Goal: Use online tool/utility: Utilize a website feature to perform a specific function

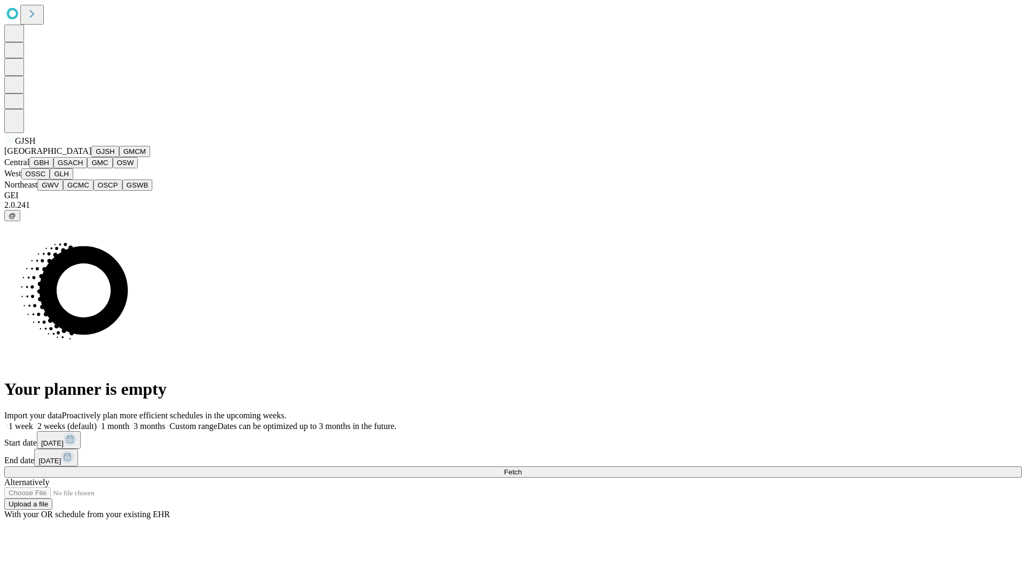
click at [91, 157] on button "GJSH" at bounding box center [105, 151] width 28 height 11
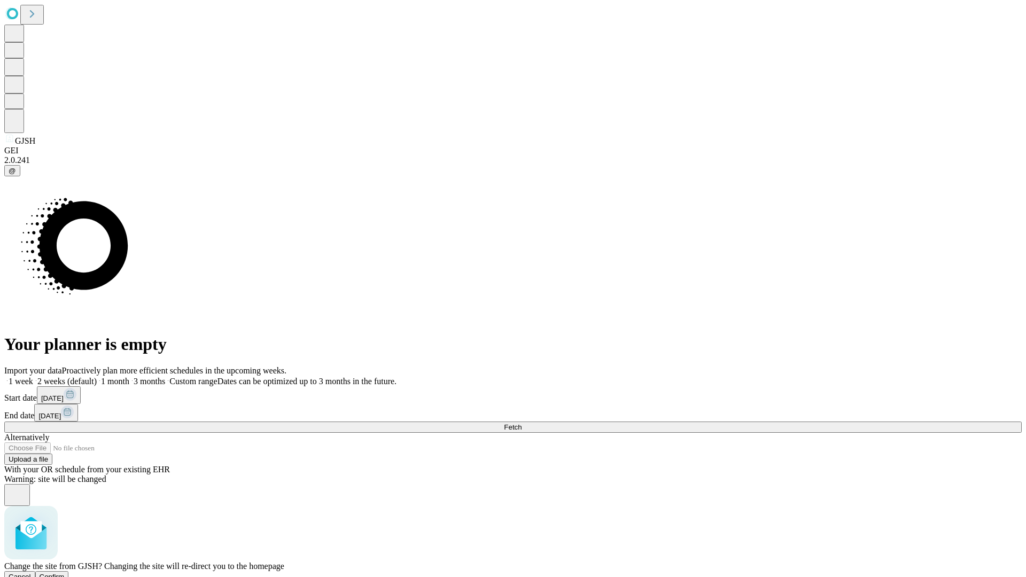
click at [65, 573] on span "Confirm" at bounding box center [52, 577] width 25 height 8
click at [33, 377] on label "1 week" at bounding box center [18, 381] width 29 height 9
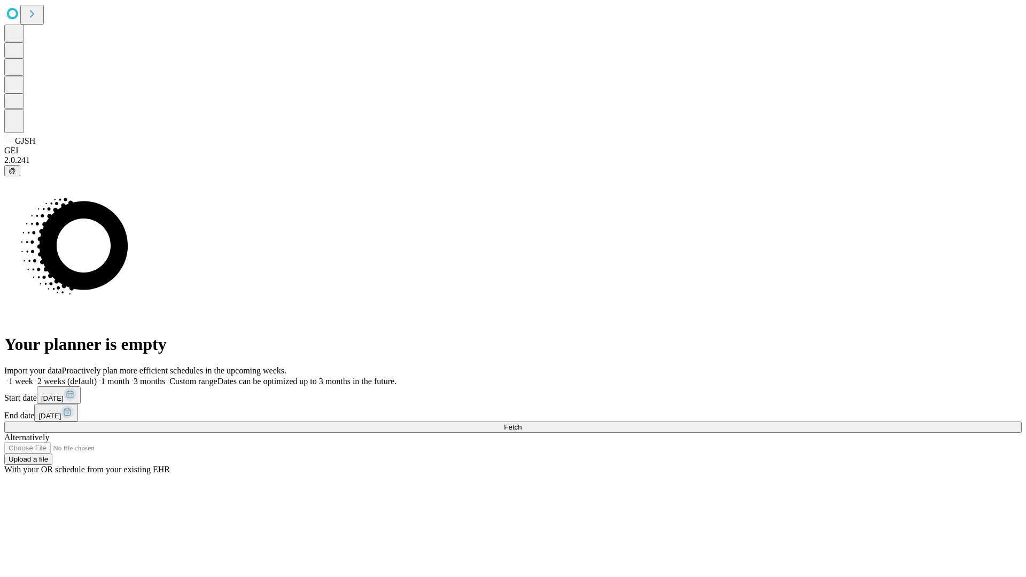
click at [521, 423] on span "Fetch" at bounding box center [513, 427] width 18 height 8
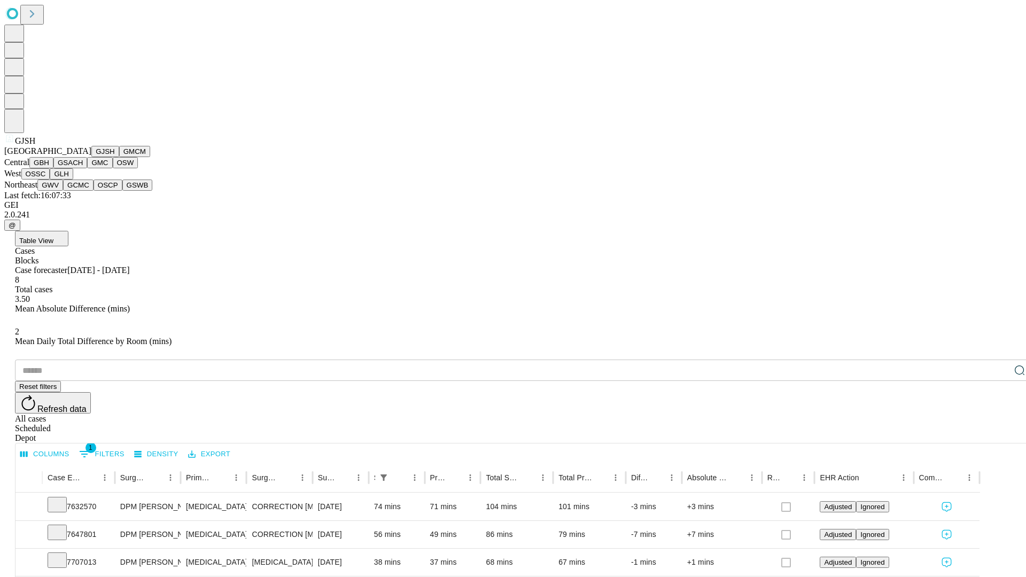
click at [119, 157] on button "GMCM" at bounding box center [134, 151] width 31 height 11
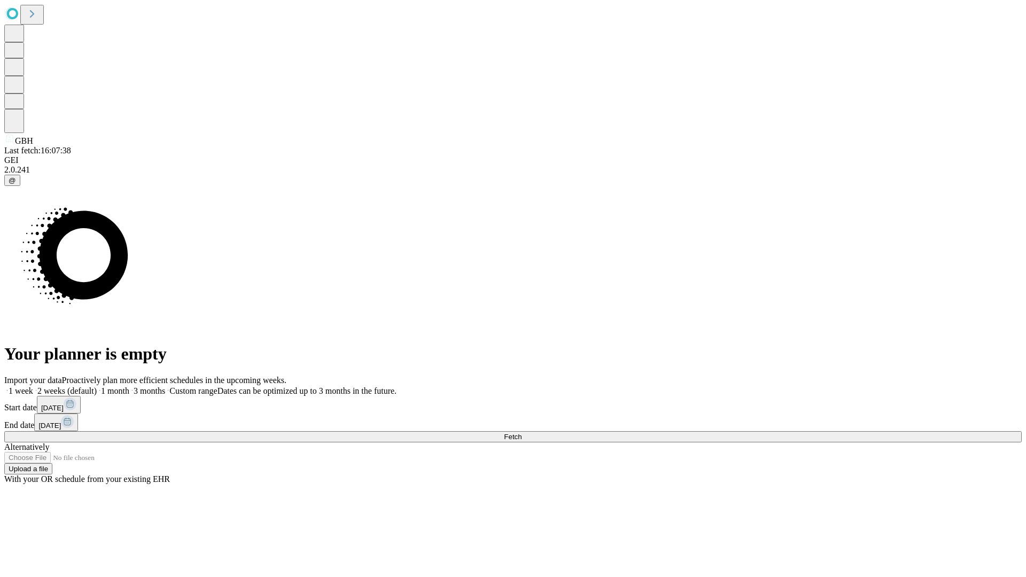
click at [33, 386] on label "1 week" at bounding box center [18, 390] width 29 height 9
click at [521, 433] on span "Fetch" at bounding box center [513, 437] width 18 height 8
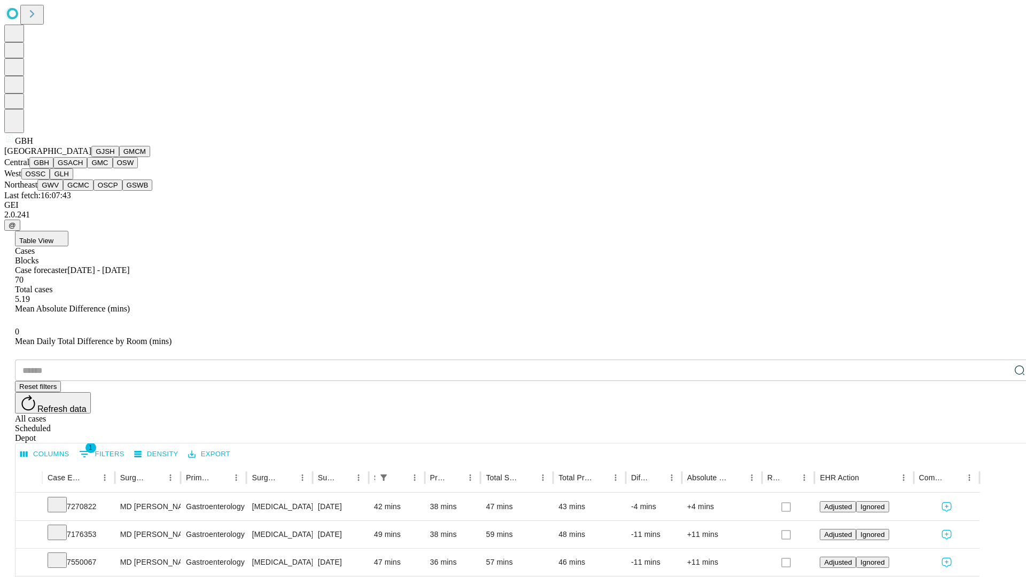
click at [83, 168] on button "GSACH" at bounding box center [70, 162] width 34 height 11
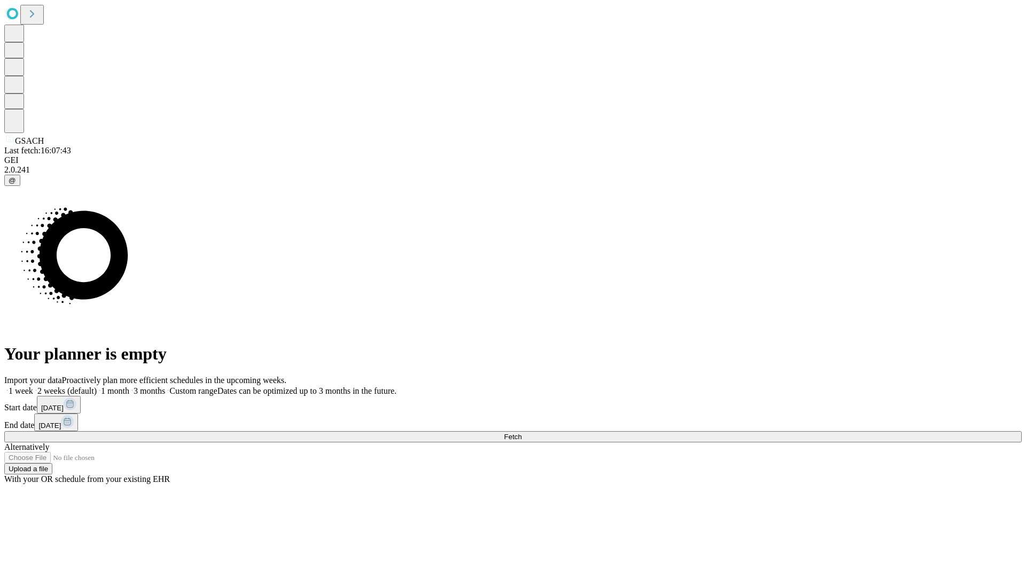
click at [33, 386] on label "1 week" at bounding box center [18, 390] width 29 height 9
click at [521, 433] on span "Fetch" at bounding box center [513, 437] width 18 height 8
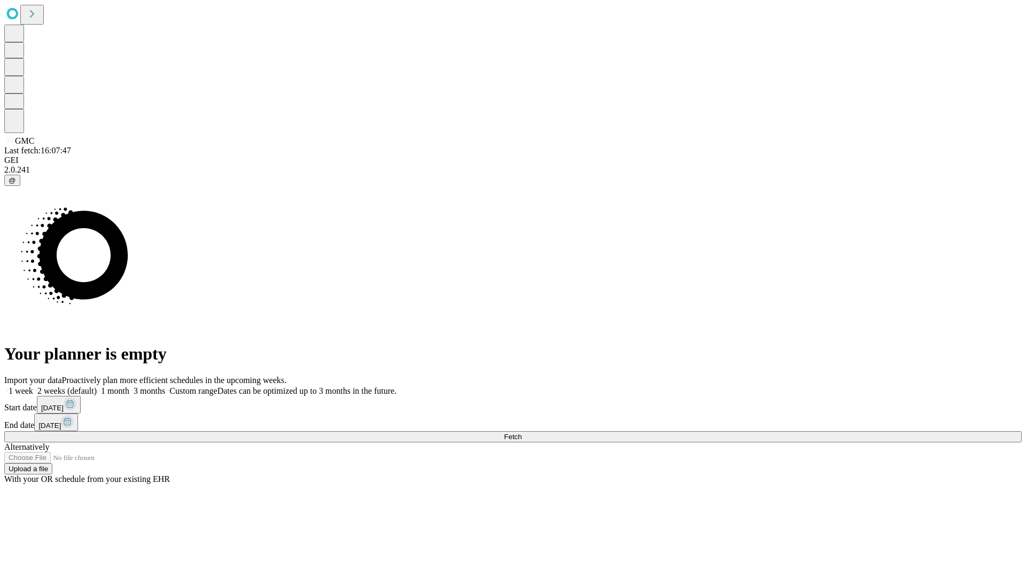
click at [33, 386] on label "1 week" at bounding box center [18, 390] width 29 height 9
click at [521, 433] on span "Fetch" at bounding box center [513, 437] width 18 height 8
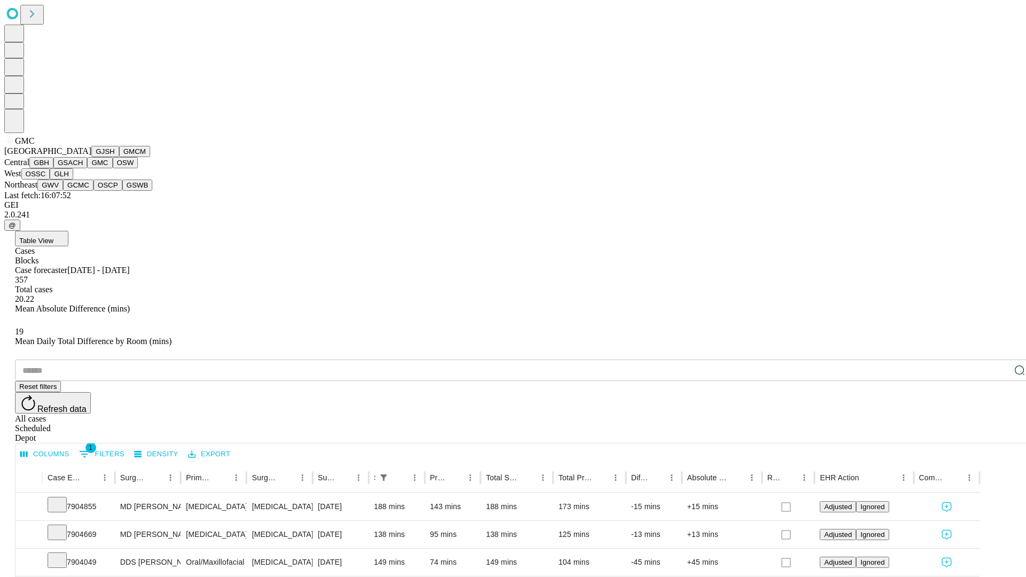
click at [113, 168] on button "OSW" at bounding box center [126, 162] width 26 height 11
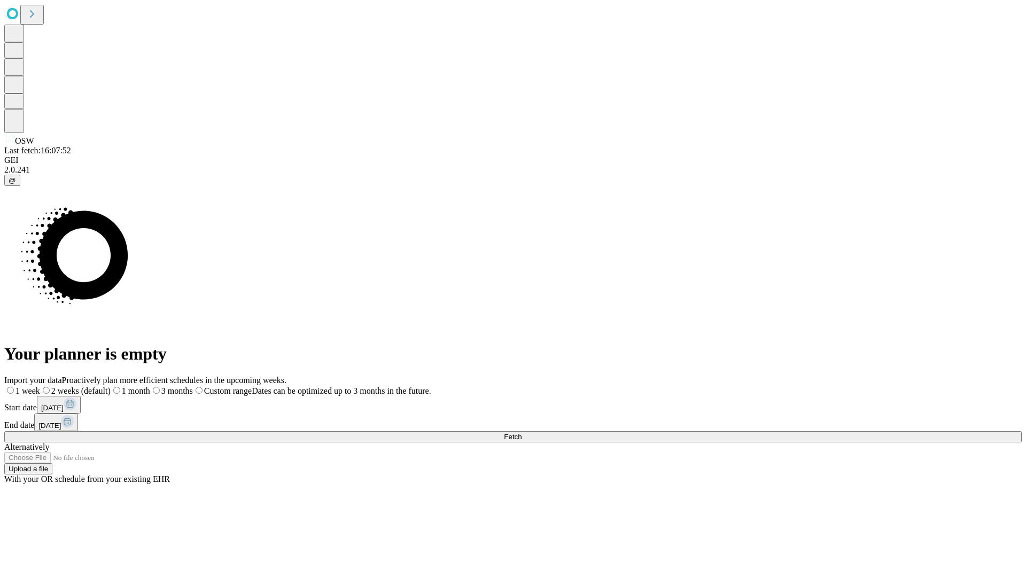
click at [40, 386] on label "1 week" at bounding box center [22, 390] width 36 height 9
click at [521, 433] on span "Fetch" at bounding box center [513, 437] width 18 height 8
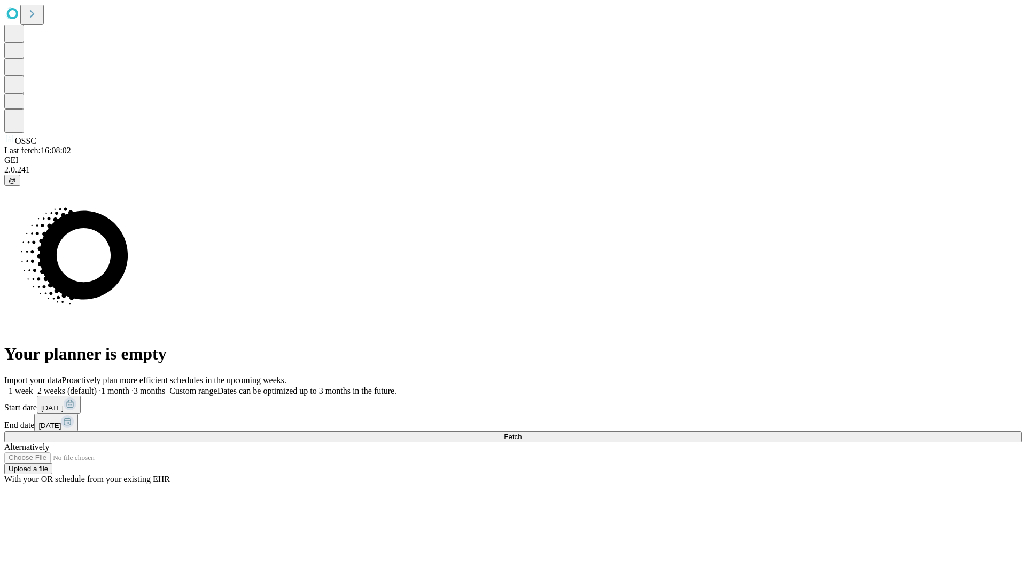
click at [33, 386] on label "1 week" at bounding box center [18, 390] width 29 height 9
click at [521, 433] on span "Fetch" at bounding box center [513, 437] width 18 height 8
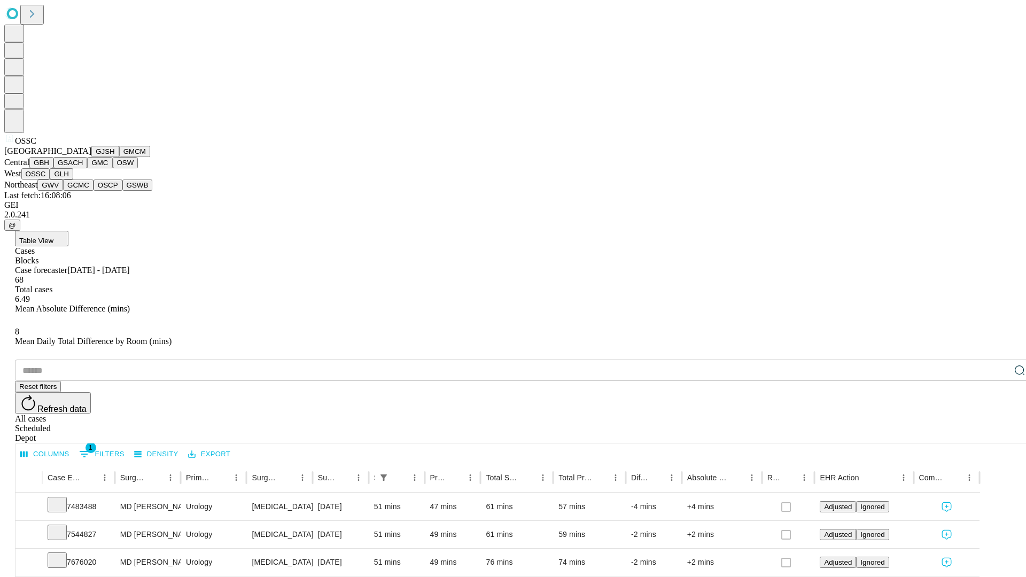
click at [73, 179] on button "GLH" at bounding box center [61, 173] width 23 height 11
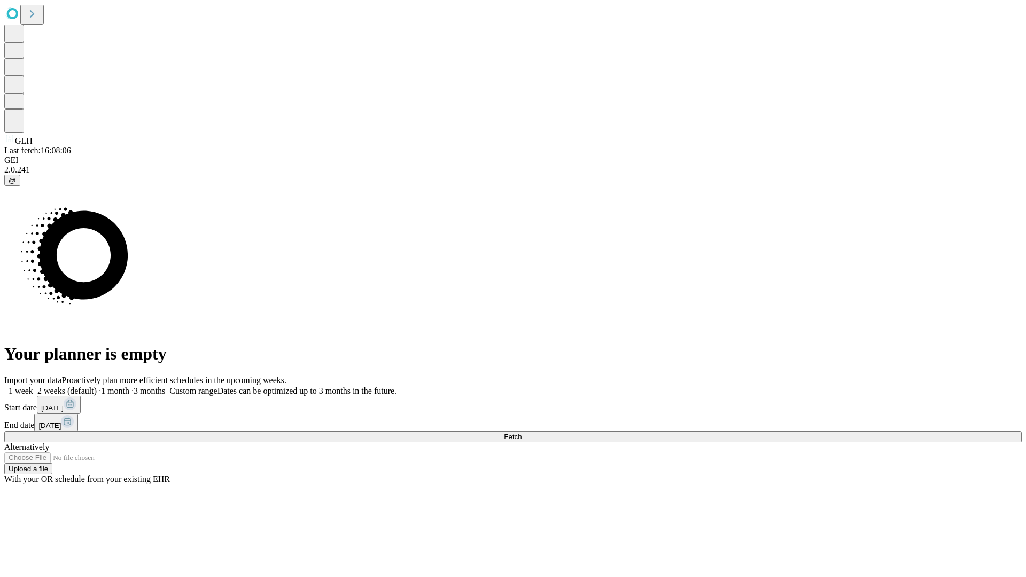
click at [33, 386] on label "1 week" at bounding box center [18, 390] width 29 height 9
click at [521, 433] on span "Fetch" at bounding box center [513, 437] width 18 height 8
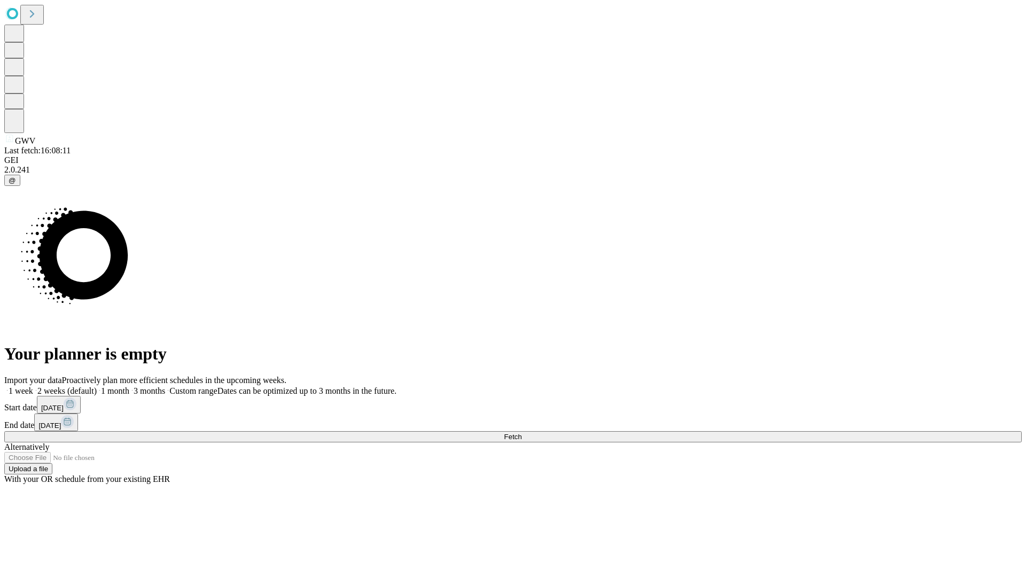
click at [33, 386] on label "1 week" at bounding box center [18, 390] width 29 height 9
click at [521, 433] on span "Fetch" at bounding box center [513, 437] width 18 height 8
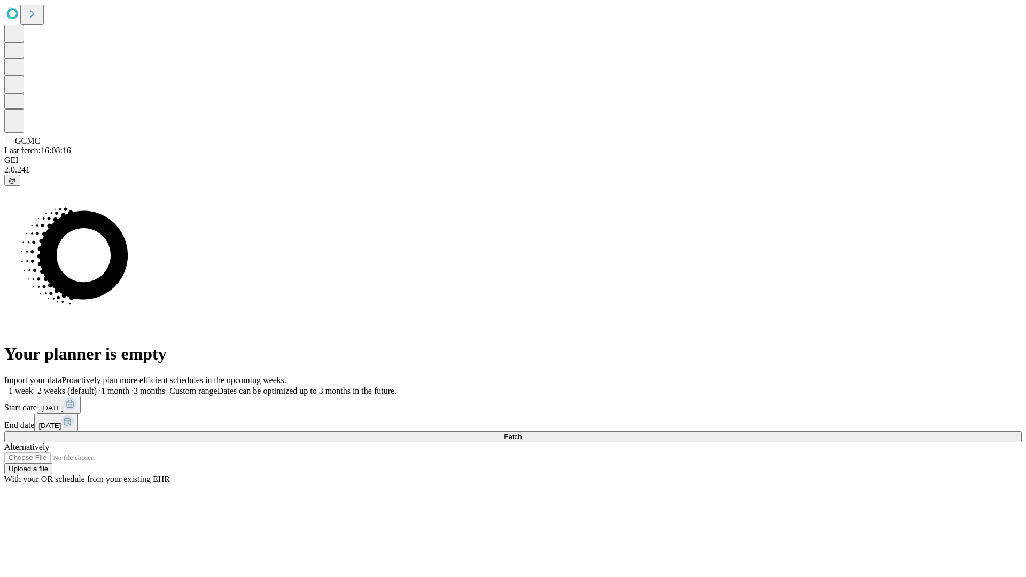
click at [33, 386] on label "1 week" at bounding box center [18, 390] width 29 height 9
click at [521, 433] on span "Fetch" at bounding box center [513, 437] width 18 height 8
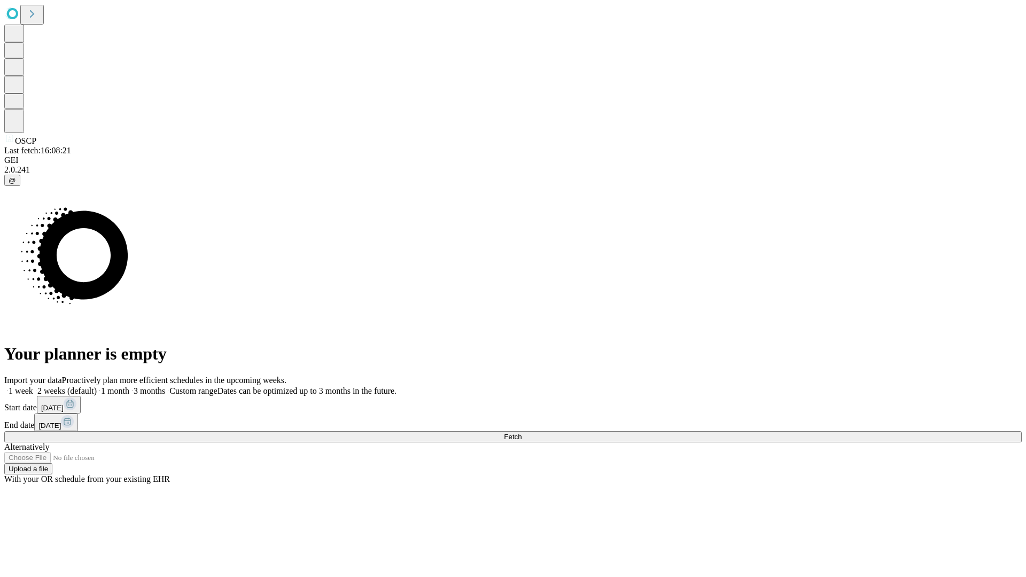
click at [33, 386] on label "1 week" at bounding box center [18, 390] width 29 height 9
click at [521, 433] on span "Fetch" at bounding box center [513, 437] width 18 height 8
